Goal: Task Accomplishment & Management: Use online tool/utility

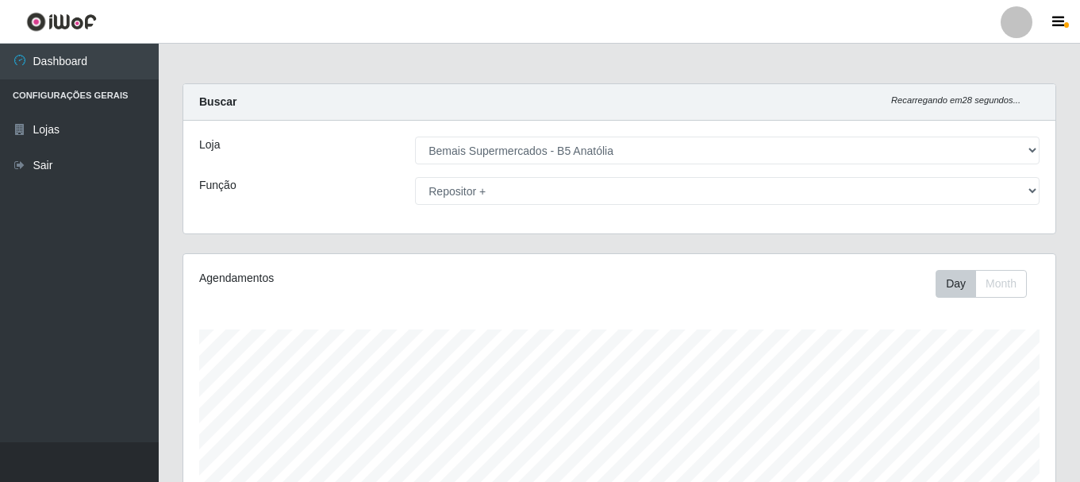
select select "405"
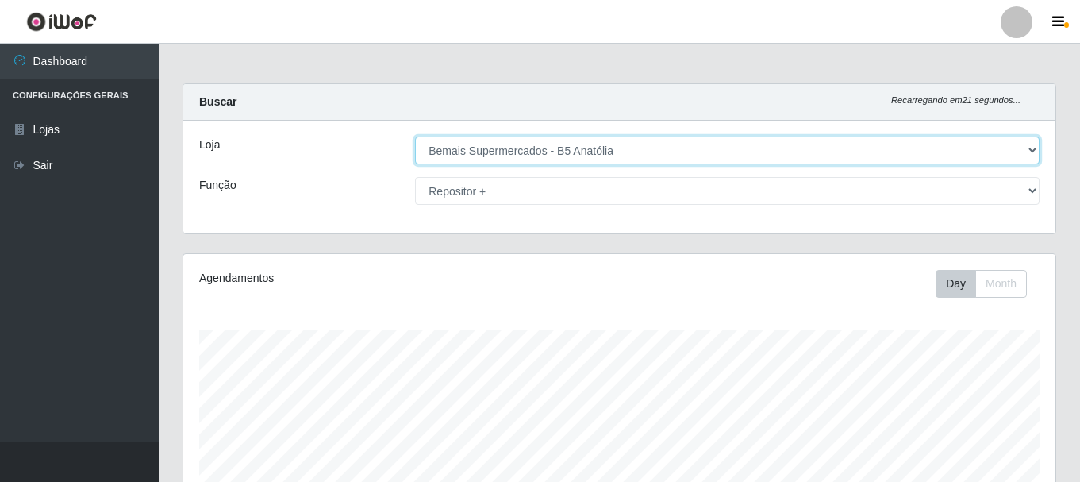
click at [1021, 155] on select "[Selecione...] Bemais Supermercados - B5 Anatólia" at bounding box center [727, 150] width 624 height 28
click at [415, 136] on select "[Selecione...] Bemais Supermercados - B5 Anatólia" at bounding box center [727, 150] width 624 height 28
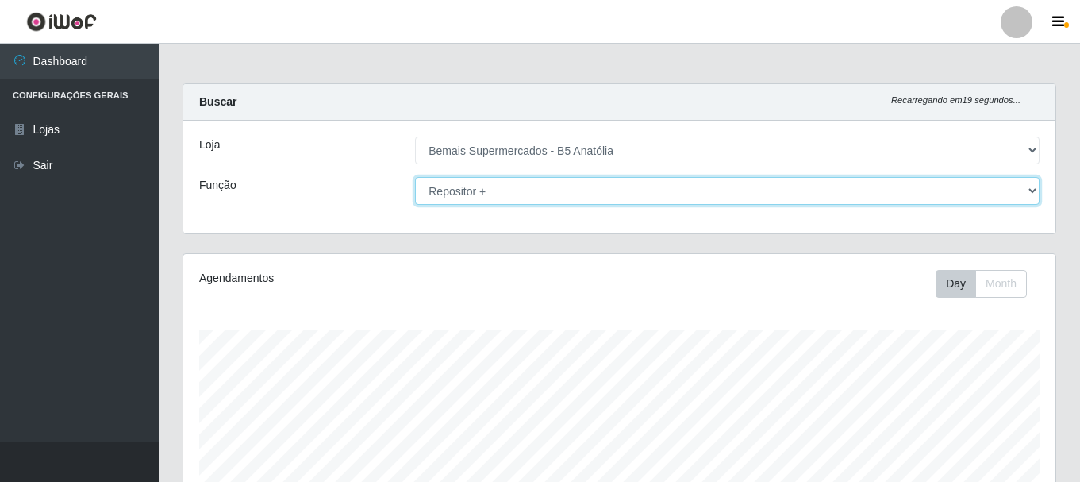
click at [700, 196] on select "[Selecione...] ASG ASG + ASG ++ Auxiliar de Estacionamento Auxiliar de Estacion…" at bounding box center [727, 191] width 624 height 28
click at [415, 177] on select "[Selecione...] ASG ASG + ASG ++ Auxiliar de Estacionamento Auxiliar de Estacion…" at bounding box center [727, 191] width 624 height 28
click at [595, 184] on select "[Selecione...] ASG ASG + ASG ++ Auxiliar de Estacionamento Auxiliar de Estacion…" at bounding box center [727, 191] width 624 height 28
select select "82"
click at [415, 177] on select "[Selecione...] ASG ASG + ASG ++ Auxiliar de Estacionamento Auxiliar de Estacion…" at bounding box center [727, 191] width 624 height 28
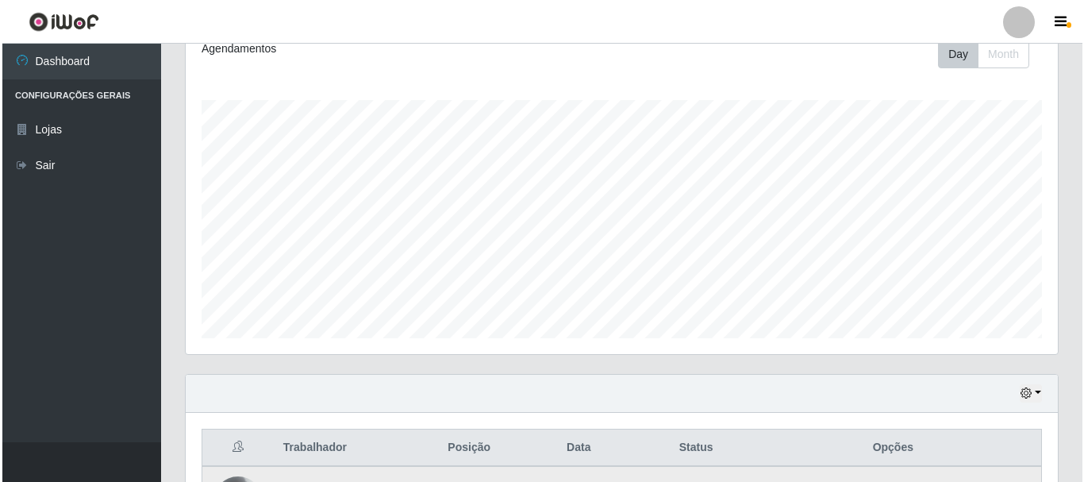
scroll to position [467, 0]
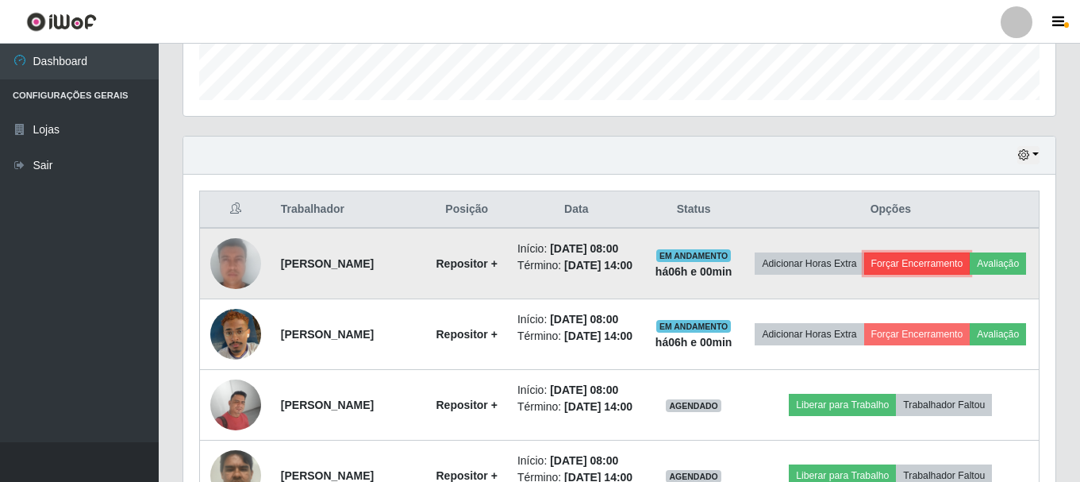
click at [970, 259] on button "Forçar Encerramento" at bounding box center [917, 263] width 106 height 22
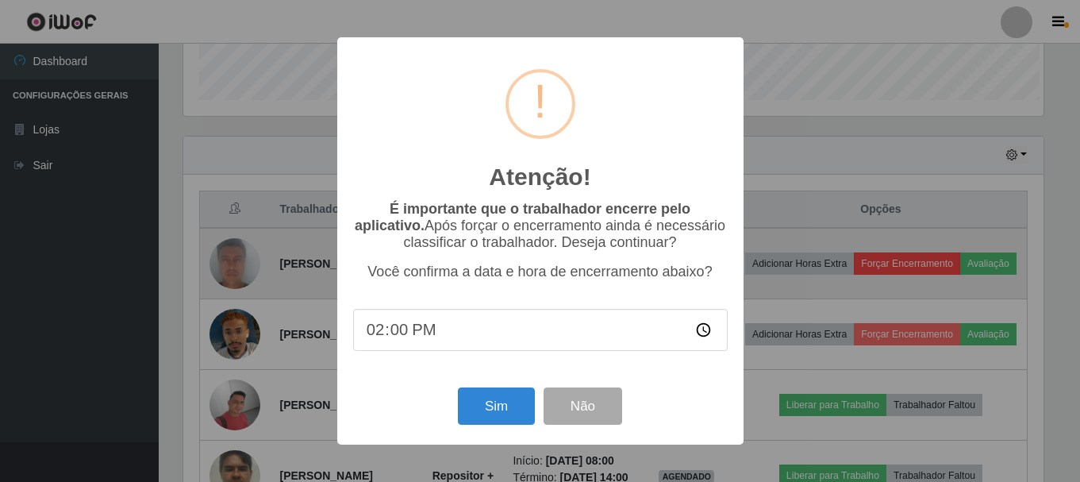
scroll to position [329, 864]
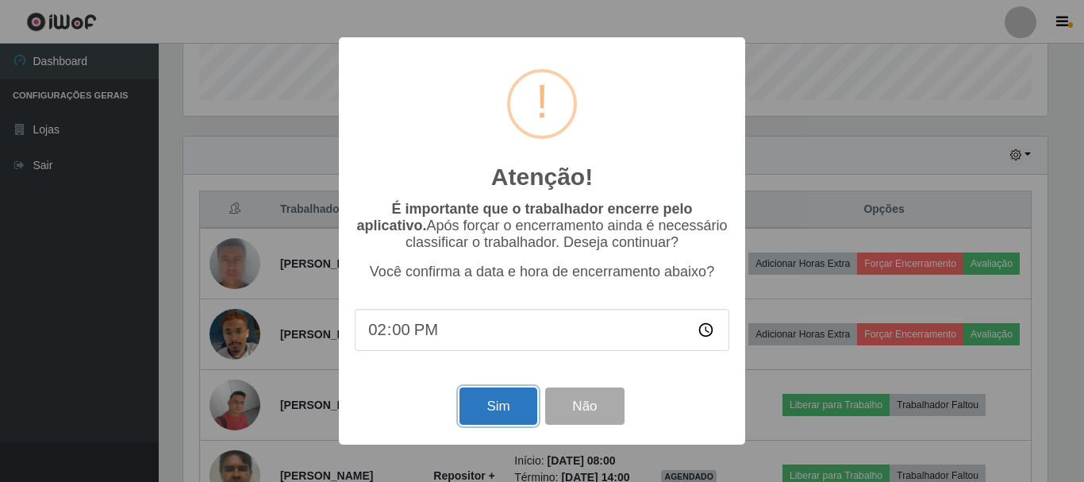
click at [526, 413] on button "Sim" at bounding box center [497, 405] width 77 height 37
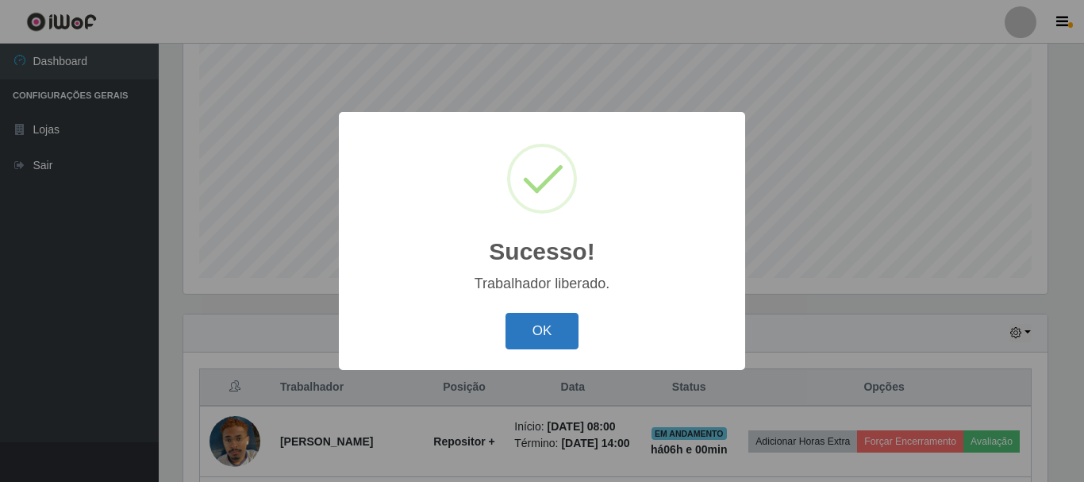
click at [542, 333] on button "OK" at bounding box center [542, 331] width 74 height 37
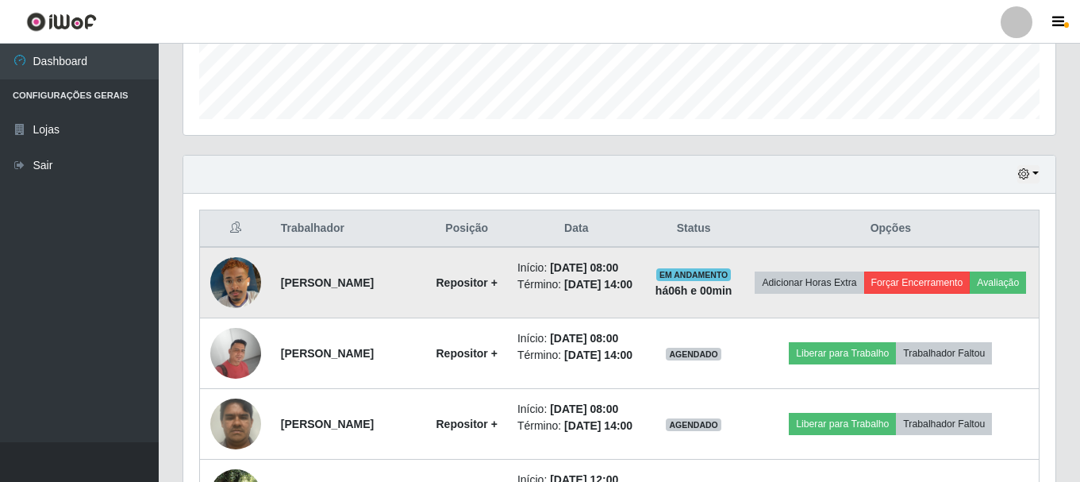
scroll to position [329, 872]
click at [970, 279] on button "Forçar Encerramento" at bounding box center [917, 282] width 106 height 22
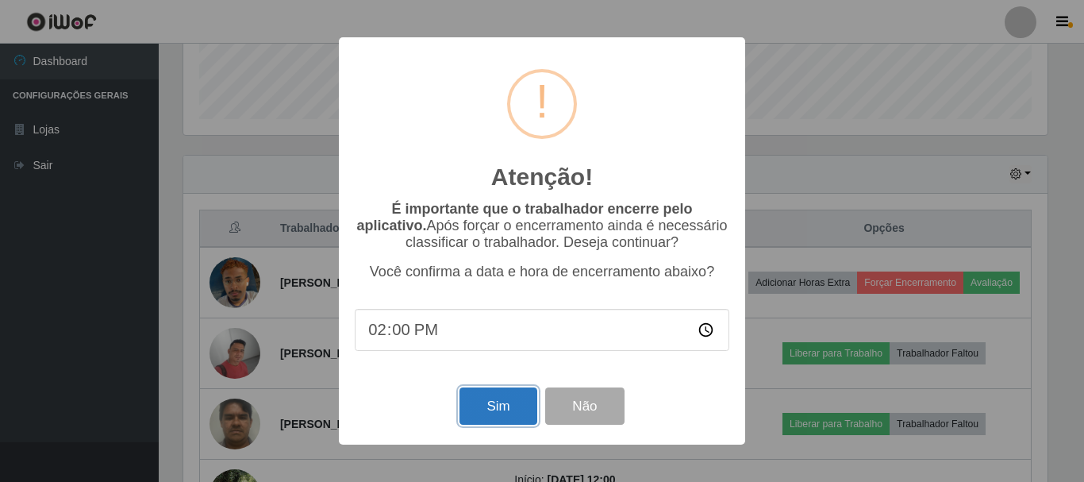
click at [500, 401] on button "Sim" at bounding box center [497, 405] width 77 height 37
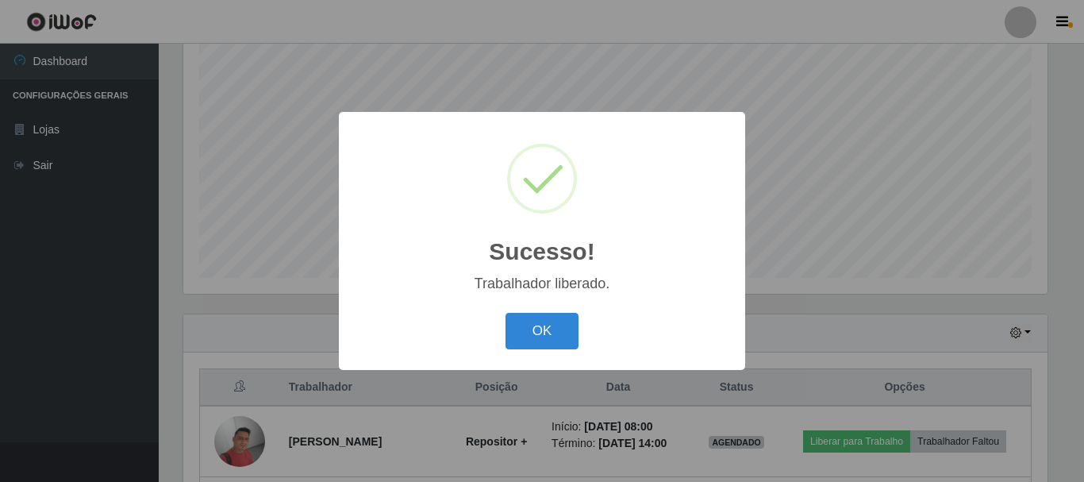
click at [505, 313] on button "OK" at bounding box center [542, 331] width 74 height 37
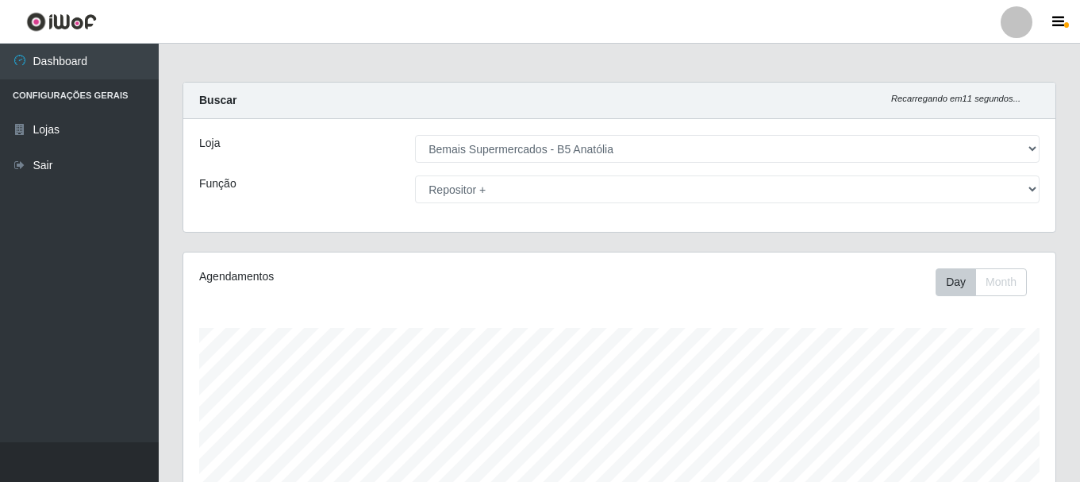
scroll to position [0, 0]
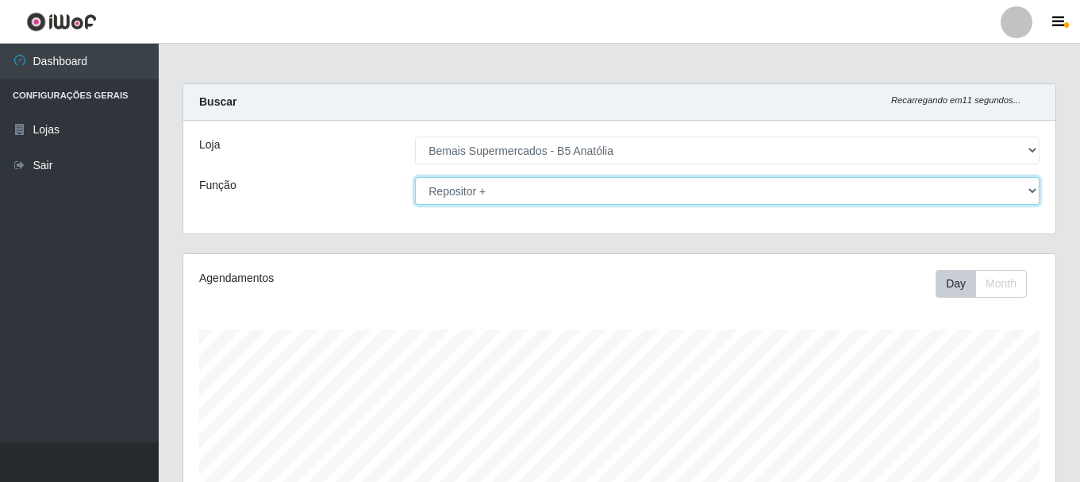
click at [622, 186] on select "[Selecione...] ASG ASG + ASG ++ Auxiliar de Estacionamento Auxiliar de Estacion…" at bounding box center [727, 191] width 624 height 28
select select "72"
click at [415, 177] on select "[Selecione...] ASG ASG + ASG ++ Auxiliar de Estacionamento Auxiliar de Estacion…" at bounding box center [727, 191] width 624 height 28
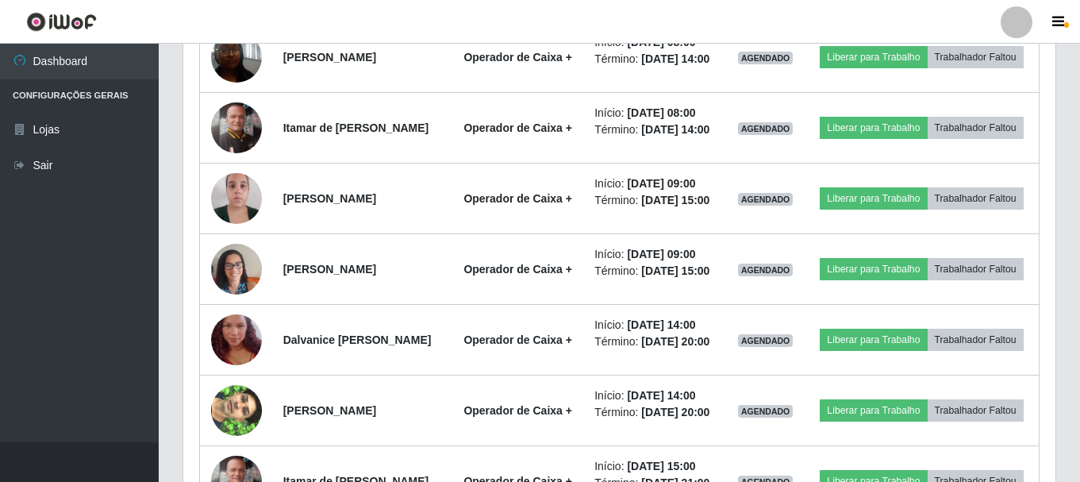
scroll to position [476, 0]
